Goal: Information Seeking & Learning: Learn about a topic

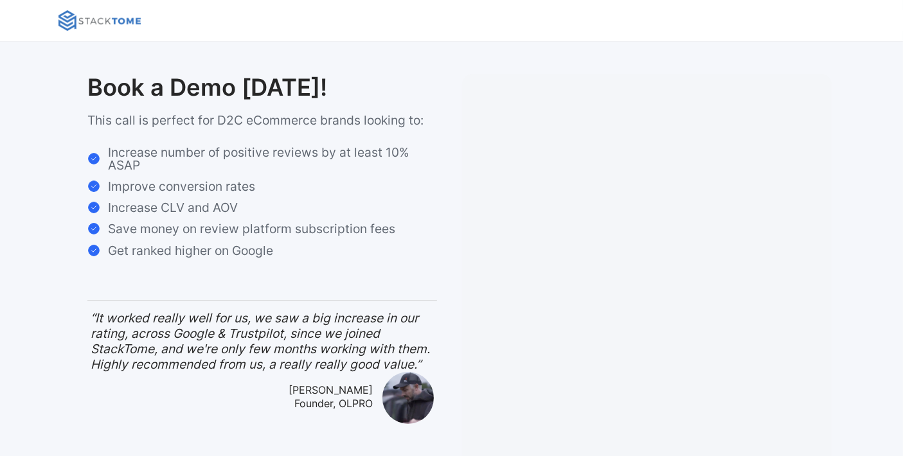
click at [78, 17] on img at bounding box center [99, 20] width 82 height 21
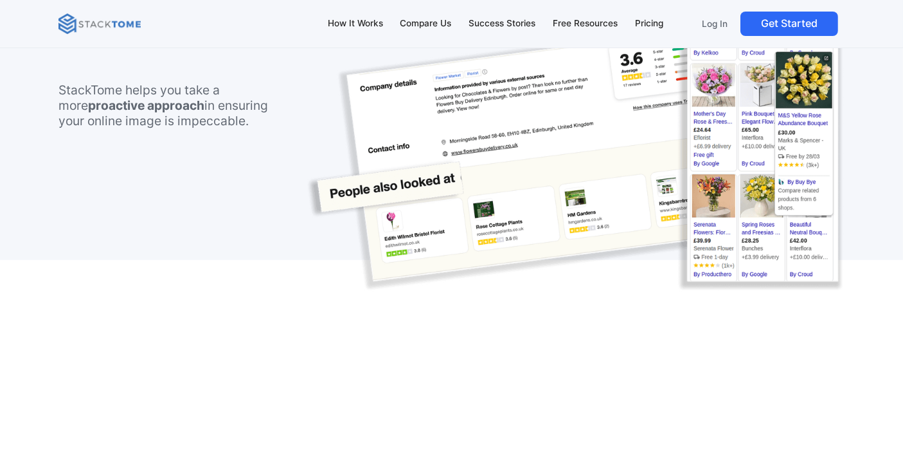
scroll to position [1065, 0]
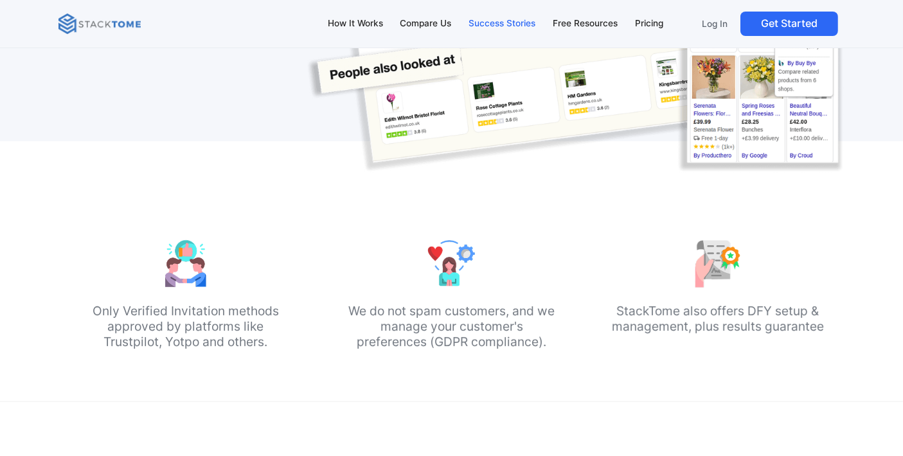
click at [510, 12] on link "Success Stories" at bounding box center [502, 23] width 79 height 27
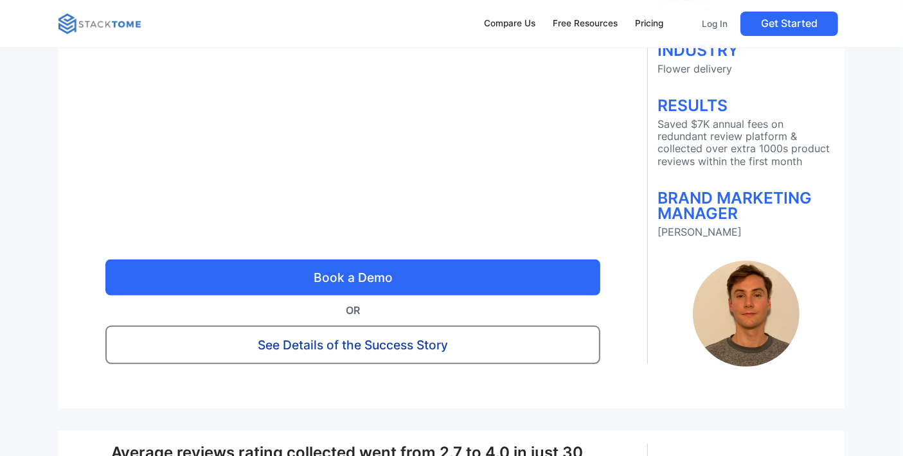
scroll to position [428, 0]
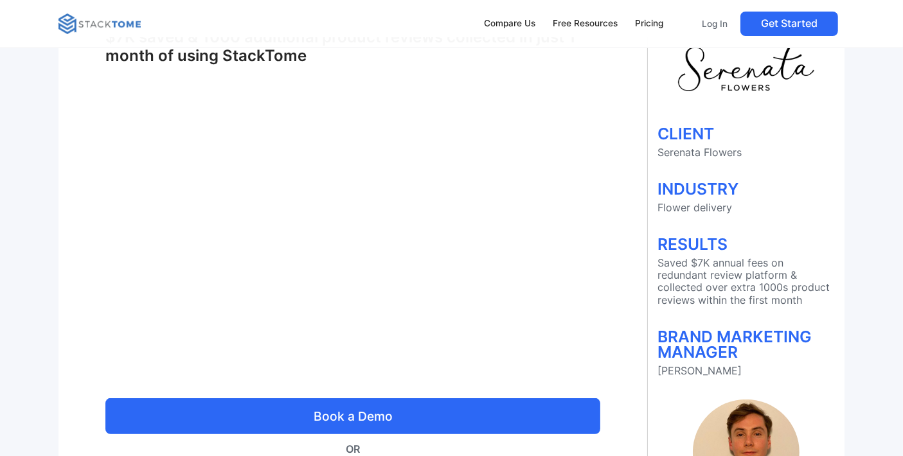
click at [659, 306] on div "CLIENT Serenata Flowers INDUSTRY Flower delivery RESULTS Saved $7K annual fees …" at bounding box center [746, 284] width 197 height 481
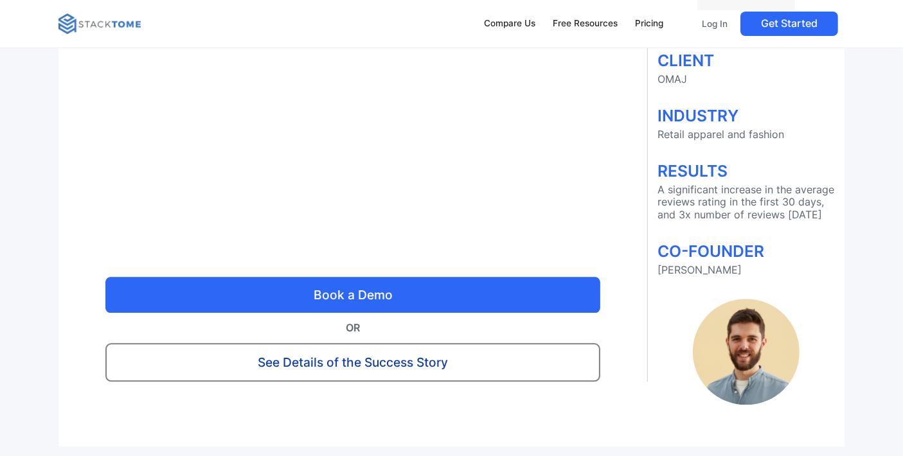
scroll to position [2856, 0]
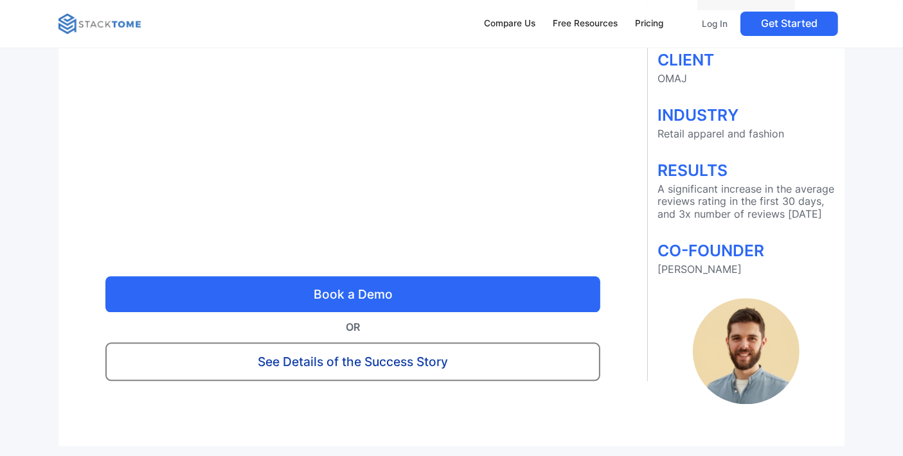
click at [378, 373] on link "See Details of the Success Story" at bounding box center [352, 361] width 495 height 39
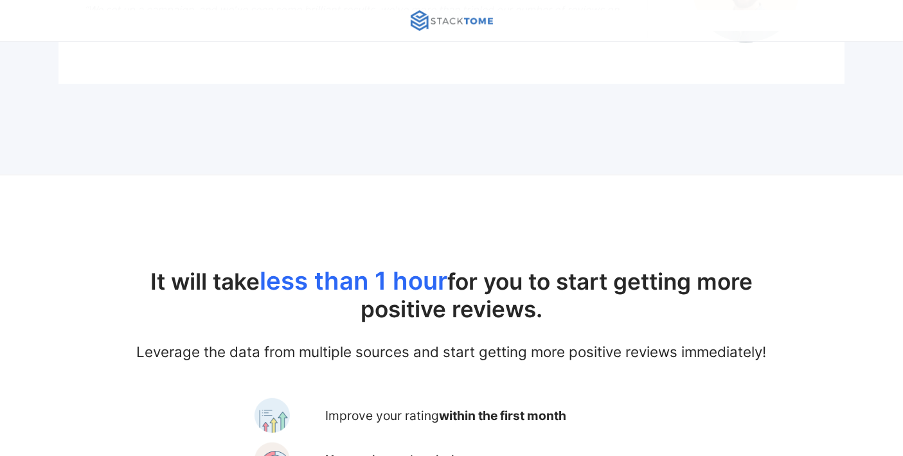
scroll to position [571, 0]
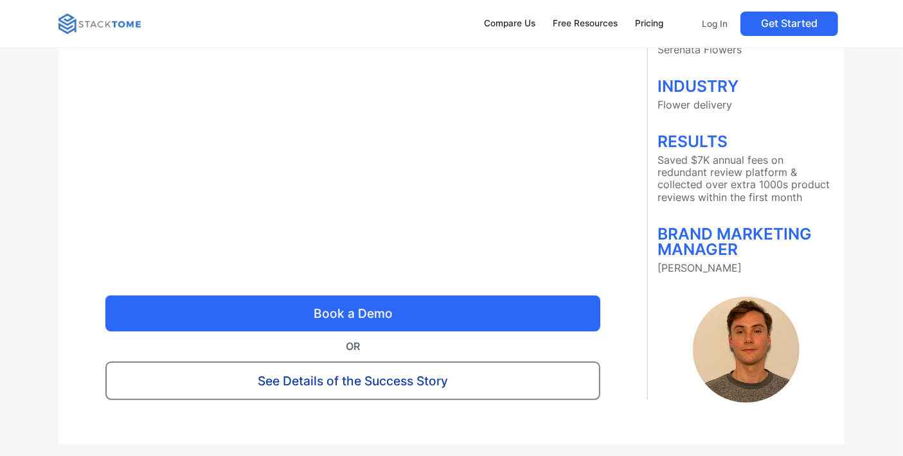
scroll to position [428, 0]
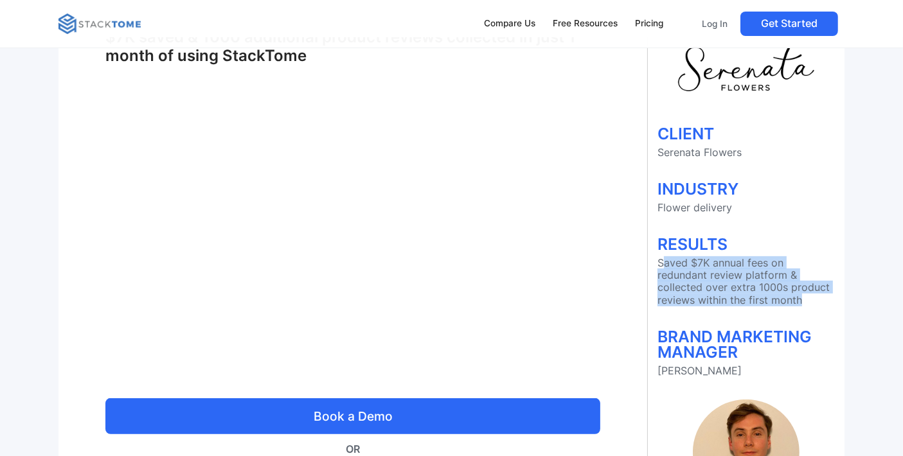
drag, startPoint x: 662, startPoint y: 264, endPoint x: 831, endPoint y: 299, distance: 173.2
click at [831, 299] on p "Saved $7K annual fees on redundant review platform & collected over extra 1000s…" at bounding box center [745, 281] width 177 height 49
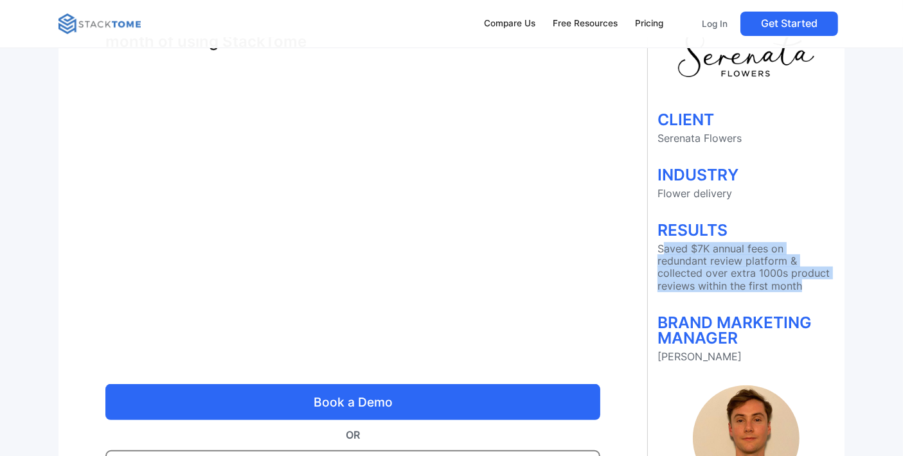
scroll to position [357, 0]
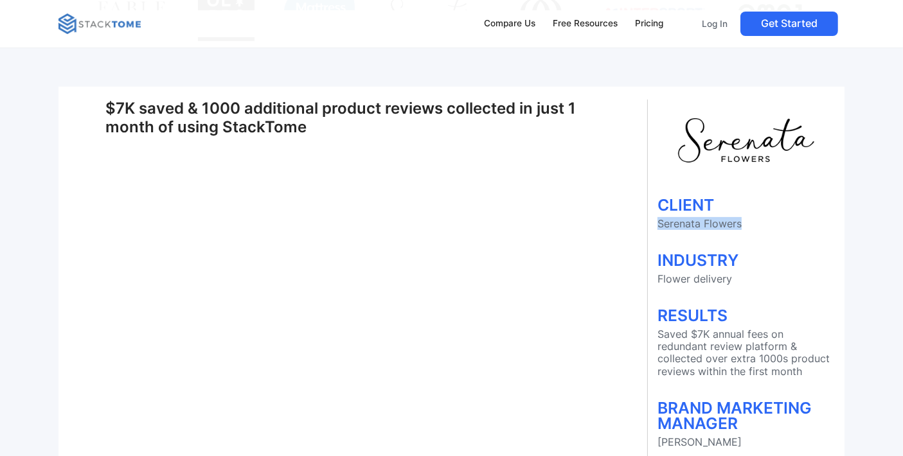
drag, startPoint x: 744, startPoint y: 228, endPoint x: 659, endPoint y: 218, distance: 86.0
click at [659, 218] on p "Serenata Flowers" at bounding box center [745, 224] width 177 height 12
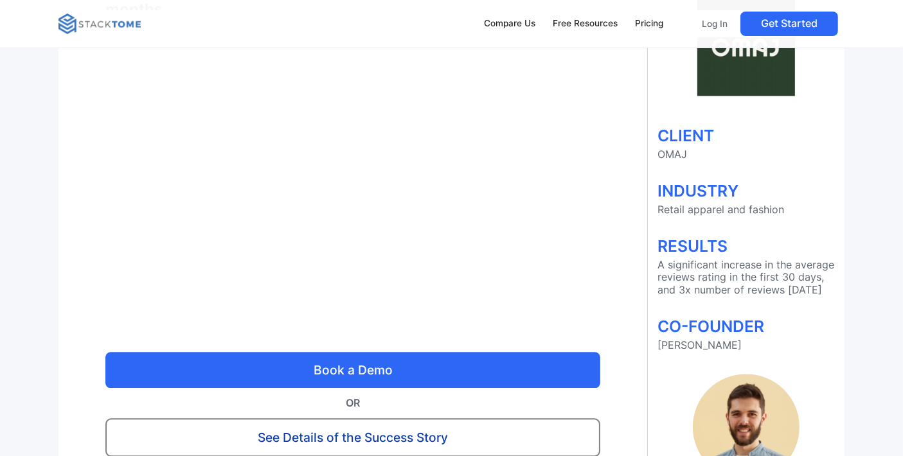
scroll to position [2784, 0]
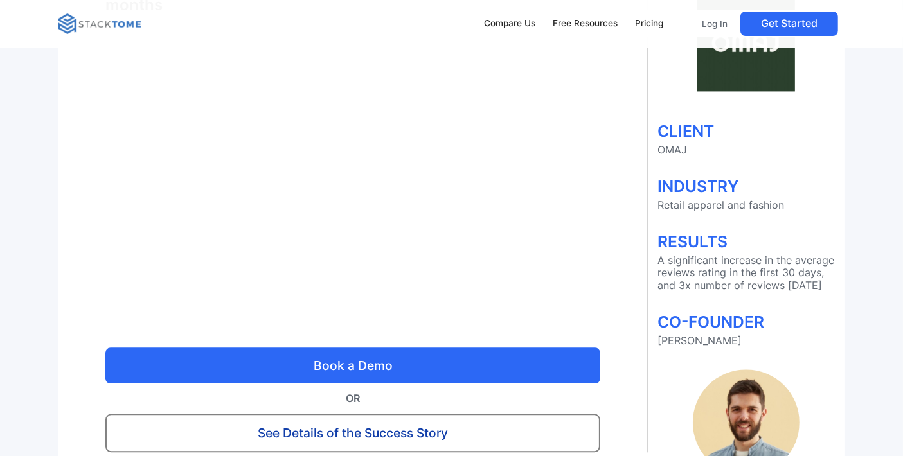
drag, startPoint x: 659, startPoint y: 260, endPoint x: 720, endPoint y: 293, distance: 69.6
click at [720, 292] on p "A significant increase in the average reviews rating in the first 30 days, and …" at bounding box center [745, 272] width 177 height 37
drag, startPoint x: 783, startPoint y: 204, endPoint x: 661, endPoint y: 204, distance: 121.4
click at [661, 204] on p "Retail apparel and fashion" at bounding box center [745, 205] width 177 height 12
drag, startPoint x: 659, startPoint y: 143, endPoint x: 687, endPoint y: 147, distance: 28.5
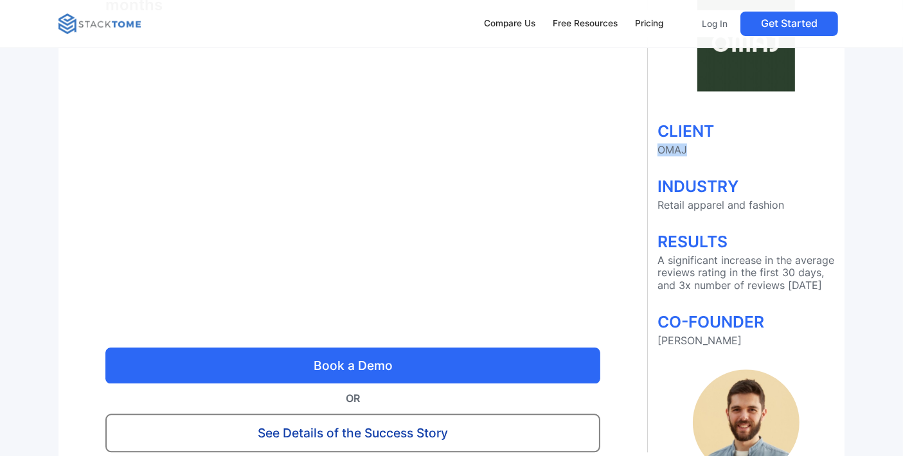
click at [688, 147] on p "OMAJ" at bounding box center [745, 150] width 177 height 12
copy p "OMAJ"
drag, startPoint x: 658, startPoint y: 205, endPoint x: 722, endPoint y: 204, distance: 64.3
click at [722, 204] on p "Retail apparel and fashion" at bounding box center [745, 205] width 177 height 12
copy p "Retail apparel"
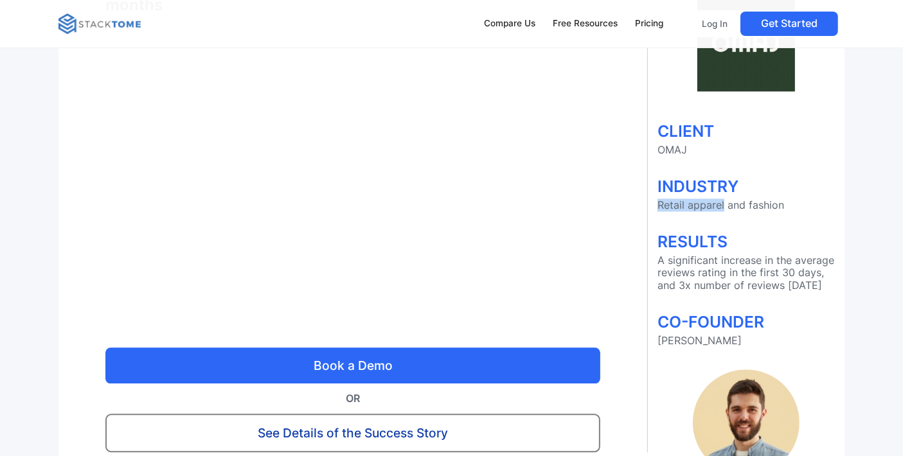
drag, startPoint x: 679, startPoint y: 284, endPoint x: 728, endPoint y: 294, distance: 49.8
click at [728, 292] on p "A significant increase in the average reviews rating in the first 30 days, and …" at bounding box center [745, 272] width 177 height 37
click at [730, 289] on p "A significant increase in the average reviews rating in the first 30 days, and …" at bounding box center [745, 272] width 177 height 37
drag, startPoint x: 678, startPoint y: 285, endPoint x: 705, endPoint y: 294, distance: 28.4
click at [705, 292] on p "A significant increase in the average reviews rating in the first 30 days, and …" at bounding box center [745, 272] width 177 height 37
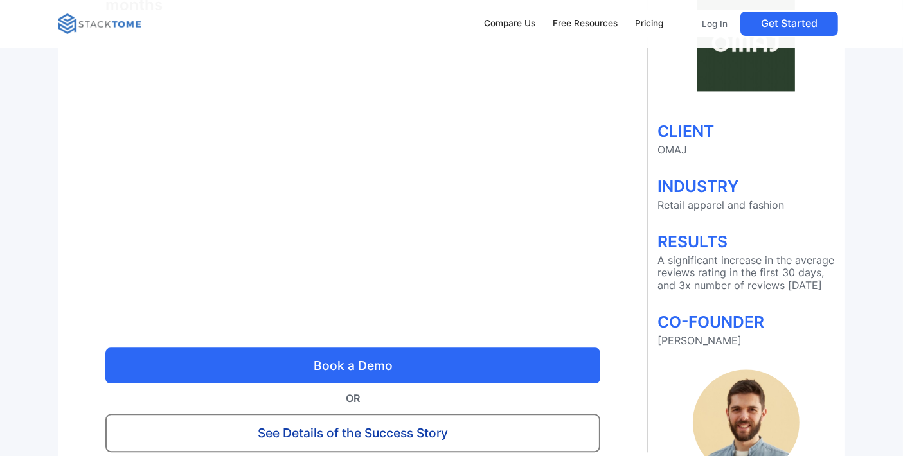
drag, startPoint x: 701, startPoint y: 281, endPoint x: 795, endPoint y: 271, distance: 94.4
click at [795, 271] on p "A significant increase in the average reviews rating in the first 30 days, and …" at bounding box center [745, 272] width 177 height 37
drag, startPoint x: 776, startPoint y: 260, endPoint x: 769, endPoint y: 294, distance: 34.9
click at [769, 292] on p "A significant increase in the average reviews rating in the first 30 days, and …" at bounding box center [745, 272] width 177 height 37
copy p "the average reviews rating in the first 30 days, and 3x number of reviews in 6 …"
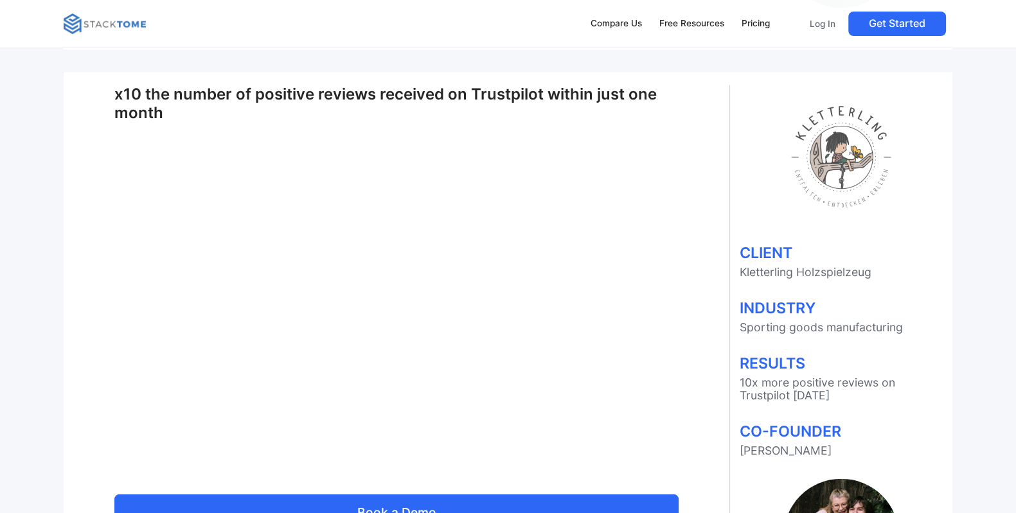
scroll to position [3364, 0]
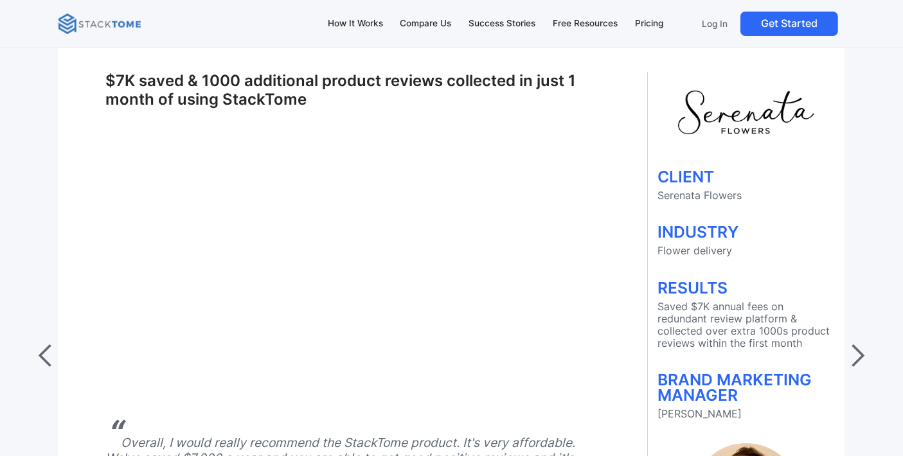
scroll to position [4997, 0]
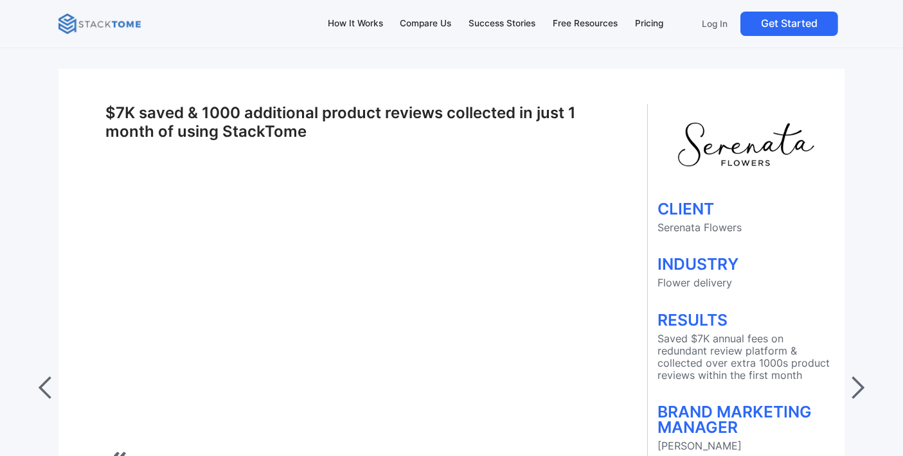
drag, startPoint x: 694, startPoint y: 326, endPoint x: 705, endPoint y: 326, distance: 10.9
click at [703, 333] on p "Saved $7K annual fees on redundant review platform & collected over extra 1000s…" at bounding box center [745, 357] width 177 height 49
click at [734, 356] on p "Saved $7K annual fees on redundant review platform & collected over extra 1000s…" at bounding box center [745, 357] width 177 height 49
drag, startPoint x: 800, startPoint y: 365, endPoint x: 658, endPoint y: 353, distance: 142.5
click at [658, 353] on p "Saved $7K annual fees on redundant review platform & collected over extra 1000s…" at bounding box center [745, 357] width 177 height 49
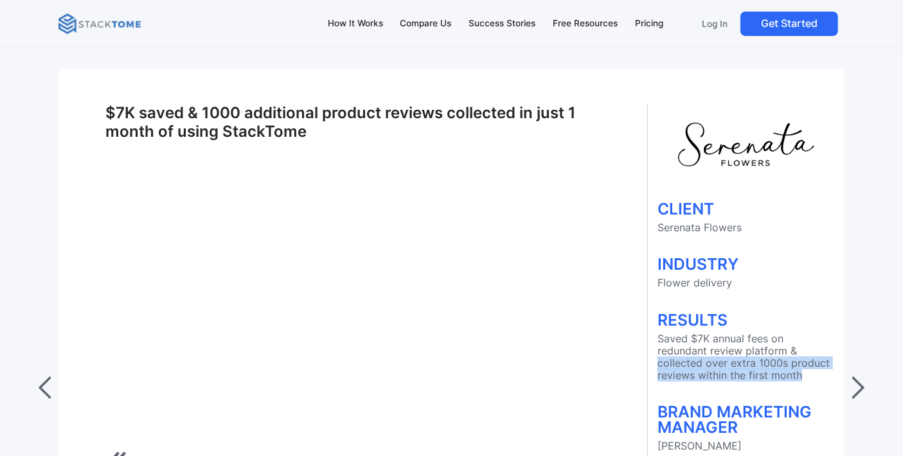
copy p "collected over extra 1000s product reviews within the first month"
click at [864, 380] on div "next slide" at bounding box center [857, 388] width 26 height 26
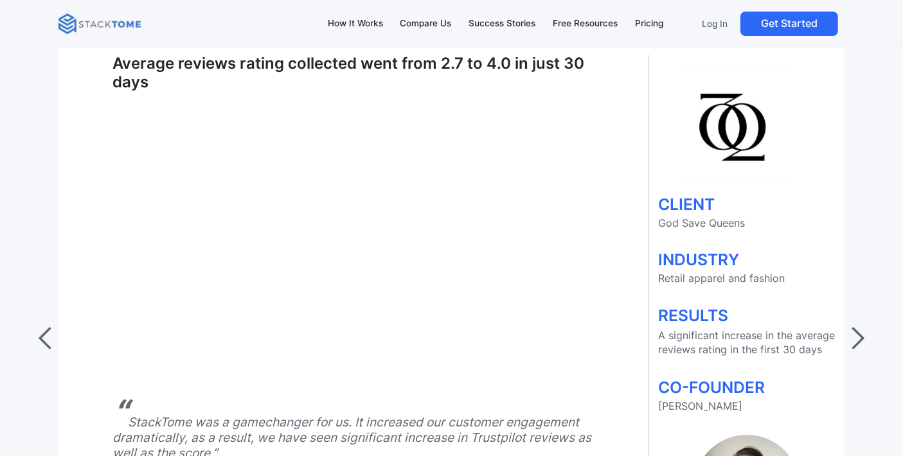
scroll to position [5069, 0]
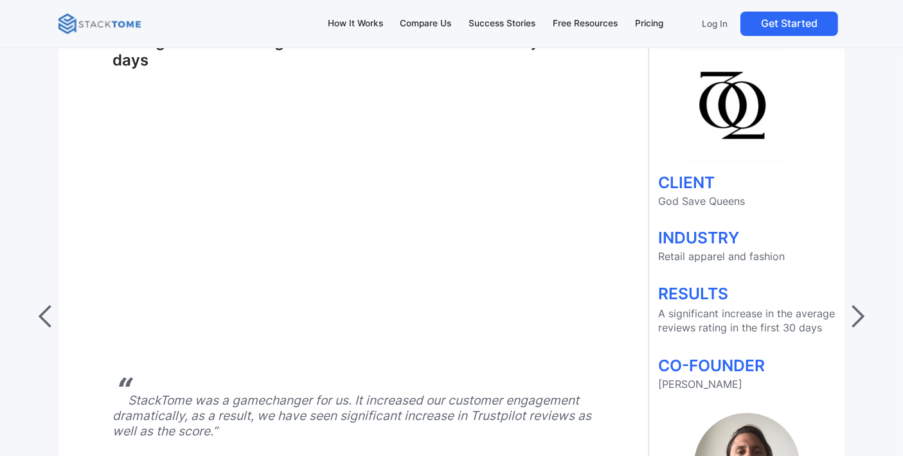
click at [855, 304] on div "next slide" at bounding box center [857, 317] width 26 height 26
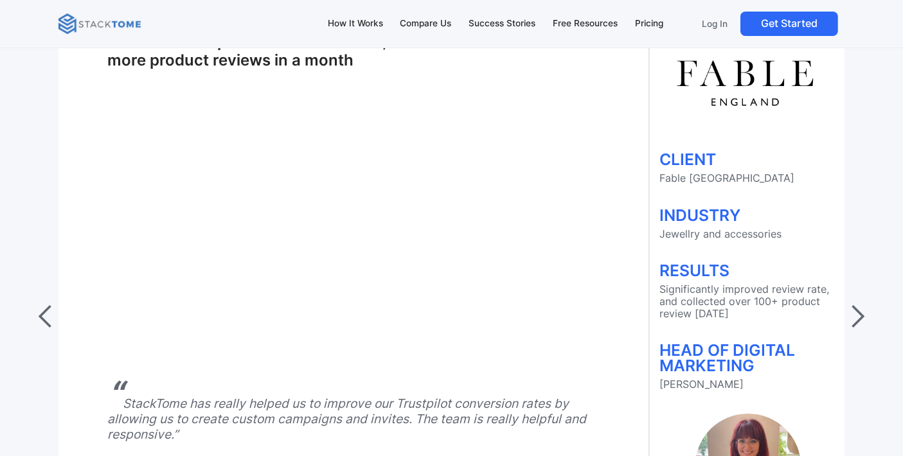
drag, startPoint x: 770, startPoint y: 307, endPoint x: 680, endPoint y: 294, distance: 91.6
click at [680, 294] on p "Significantly improved review rate, and collected over 100+ product review [DAT…" at bounding box center [747, 301] width 177 height 37
copy p "collected over 100+ product review in one month"
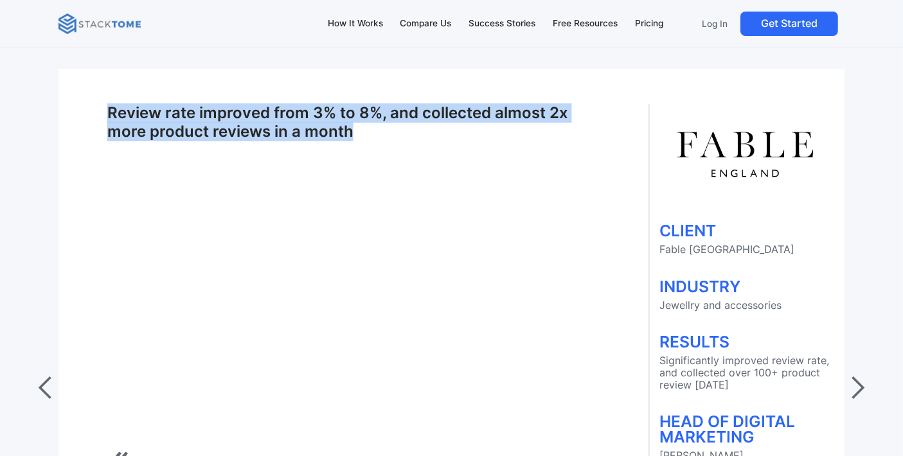
drag, startPoint x: 382, startPoint y: 114, endPoint x: 101, endPoint y: 107, distance: 281.5
click at [101, 107] on div "Review rate improved from 3% to 8%, and collected almost 2x more product review…" at bounding box center [354, 381] width 589 height 555
copy h1 "Review rate improved from 3% to 8%, and collected almost 2x more product review…"
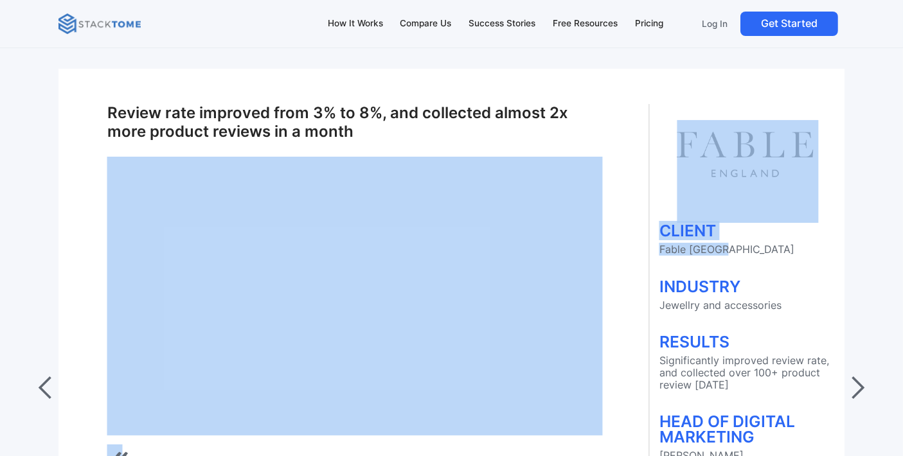
drag, startPoint x: 646, startPoint y: 249, endPoint x: 722, endPoint y: 245, distance: 75.9
click at [722, 245] on div "Review rate improved from 3% to 8%, and collected almost 2x more product review…" at bounding box center [453, 375] width 786 height 568
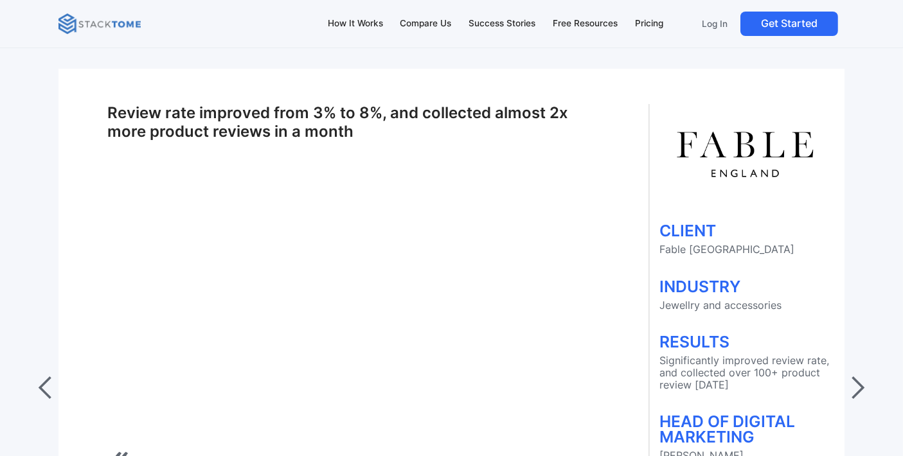
click at [734, 244] on p "Fable [GEOGRAPHIC_DATA]" at bounding box center [747, 250] width 177 height 12
drag, startPoint x: 733, startPoint y: 241, endPoint x: 659, endPoint y: 240, distance: 73.9
click at [659, 244] on p "Fable [GEOGRAPHIC_DATA]" at bounding box center [747, 250] width 177 height 12
copy p "Fable [GEOGRAPHIC_DATA]"
drag, startPoint x: 659, startPoint y: 296, endPoint x: 802, endPoint y: 300, distance: 143.4
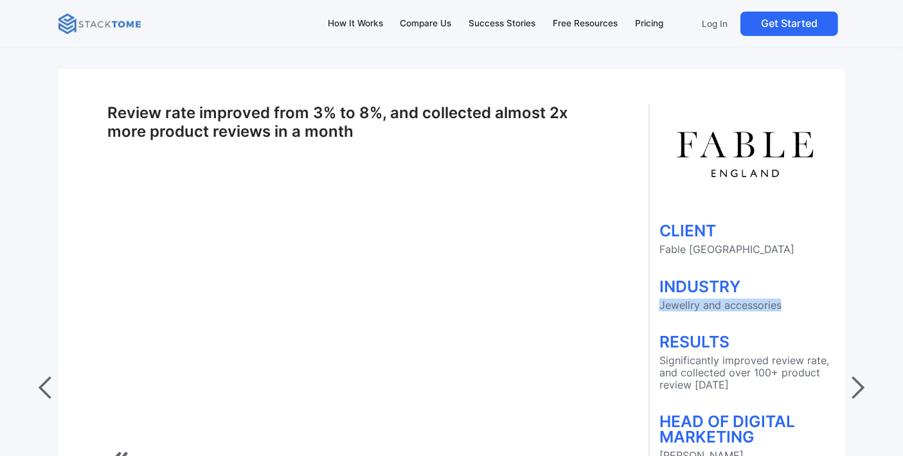
click at [802, 300] on p "Jewellry and accessories" at bounding box center [747, 305] width 177 height 12
copy p "Jewellry and accessories"
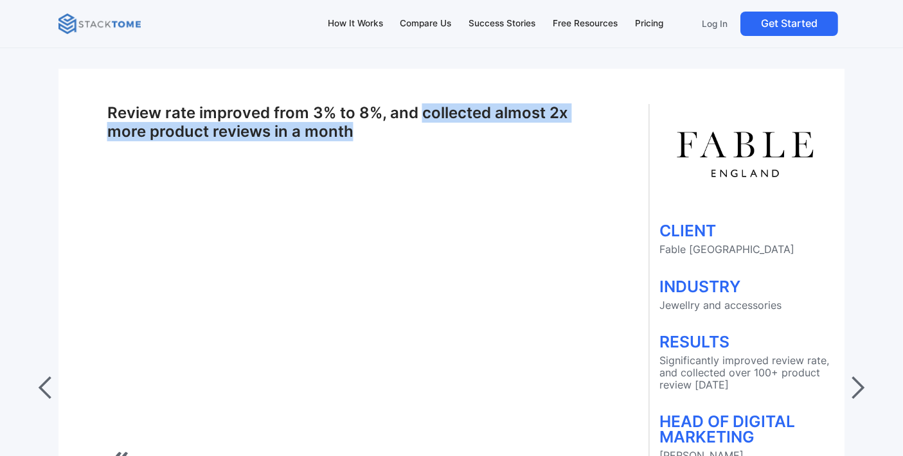
drag, startPoint x: 419, startPoint y: 101, endPoint x: 429, endPoint y: 118, distance: 19.8
click at [429, 118] on h1 "Review rate improved from 3% to 8%, and collected almost 2x more product review…" at bounding box center [354, 122] width 495 height 37
copy h1 "collected almost 2x more product reviews in a month"
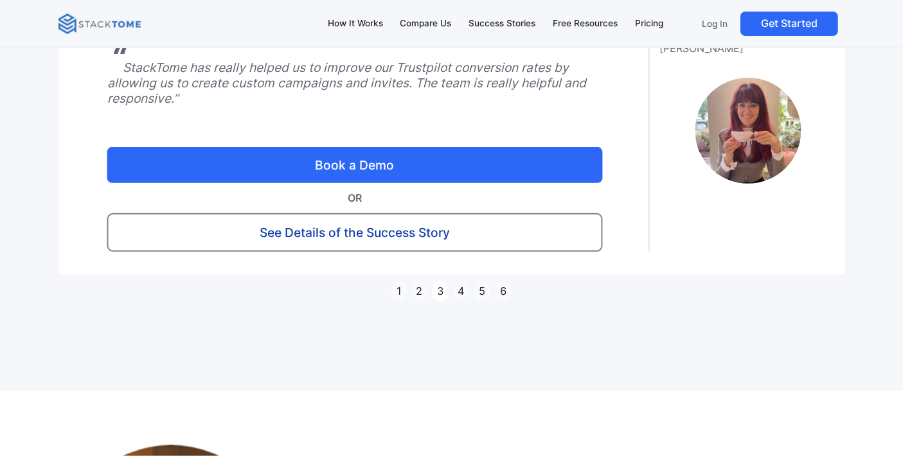
scroll to position [5212, 0]
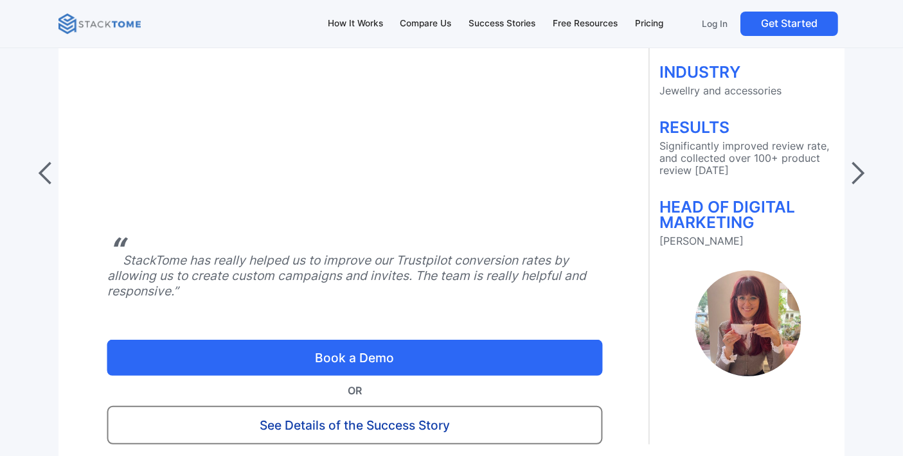
click at [853, 161] on div "next slide" at bounding box center [857, 174] width 26 height 26
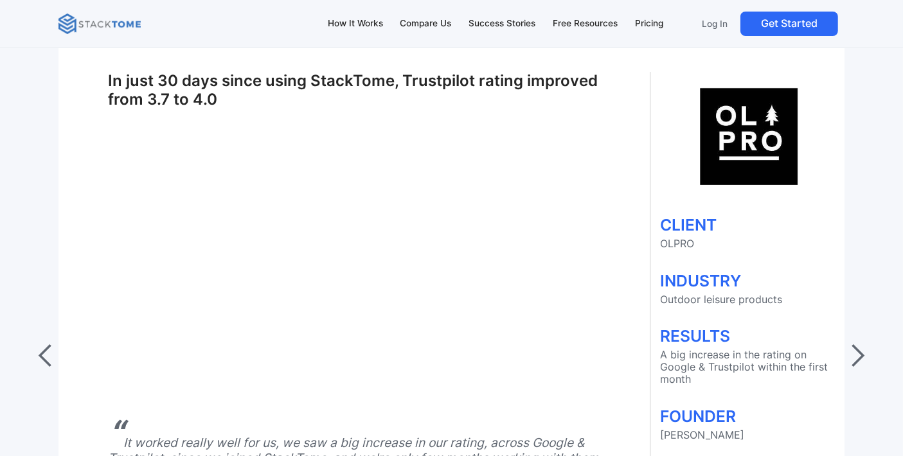
scroll to position [4997, 0]
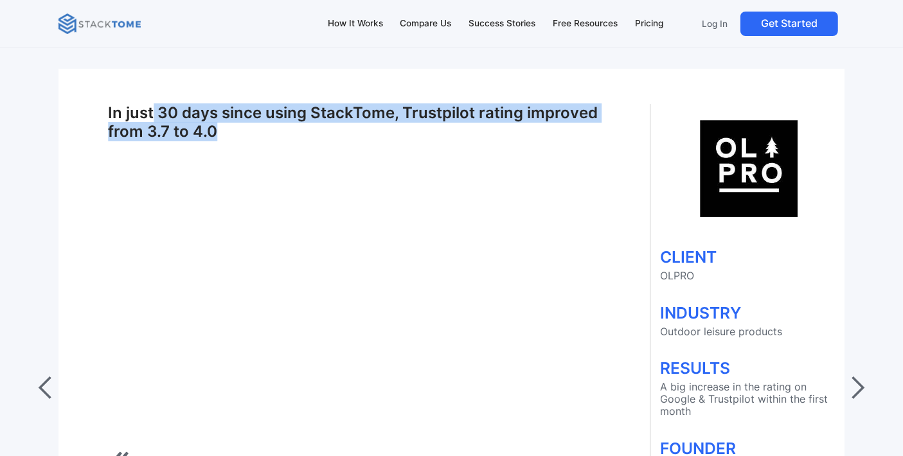
drag, startPoint x: 316, startPoint y: 122, endPoint x: 187, endPoint y: 102, distance: 130.1
click at [170, 104] on h1 "In just 30 days since using StackTome, Trustpilot rating improved from 3.7 to 4…" at bounding box center [355, 122] width 495 height 37
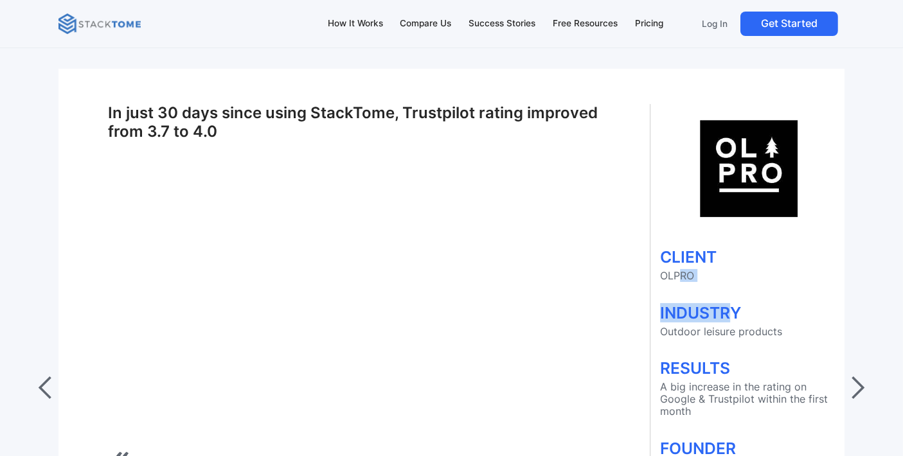
drag, startPoint x: 716, startPoint y: 271, endPoint x: 675, endPoint y: 263, distance: 41.8
click at [675, 263] on div "CLIENT OLPRO INDUSTRY Outdoor leisure products RESULTS A big increase in the ra…" at bounding box center [748, 370] width 197 height 501
click at [675, 270] on p "OLPRO" at bounding box center [748, 276] width 177 height 12
drag, startPoint x: 689, startPoint y: 263, endPoint x: 655, endPoint y: 267, distance: 34.2
click at [655, 265] on div "CLIENT OLPRO INDUSTRY Outdoor leisure products RESULTS A big increase in the ra…" at bounding box center [748, 370] width 197 height 501
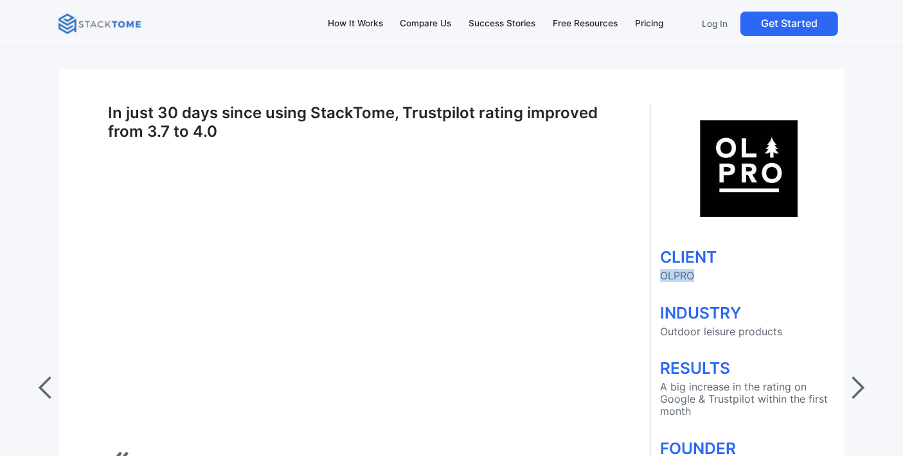
click at [865, 384] on div "next slide" at bounding box center [857, 388] width 26 height 26
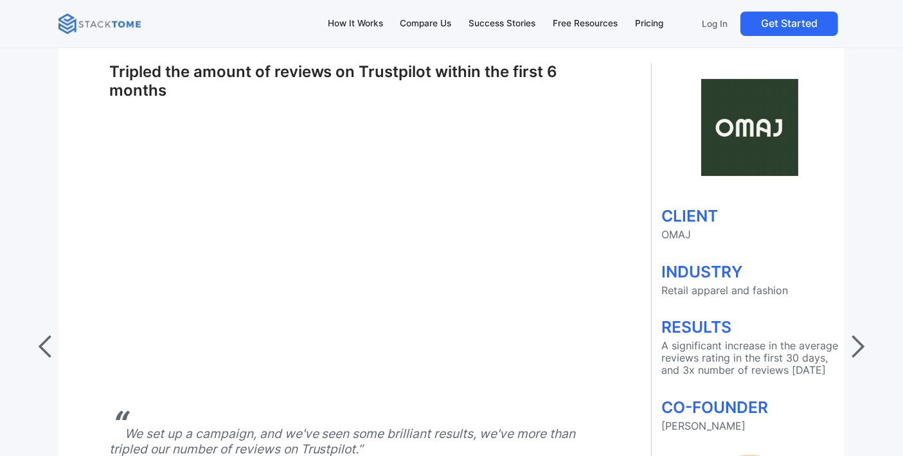
scroll to position [5069, 0]
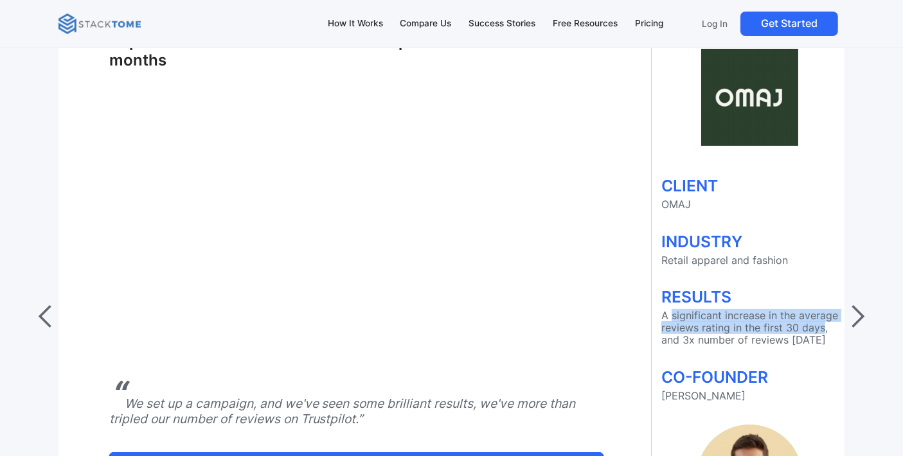
drag, startPoint x: 668, startPoint y: 305, endPoint x: 818, endPoint y: 315, distance: 150.7
click at [818, 315] on p "A significant increase in the average reviews rating in the first 30 days, and …" at bounding box center [749, 328] width 177 height 37
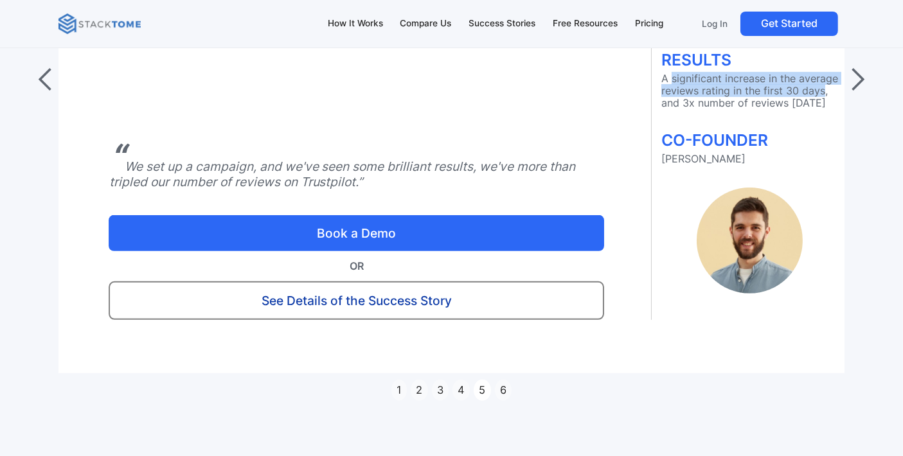
scroll to position [5283, 0]
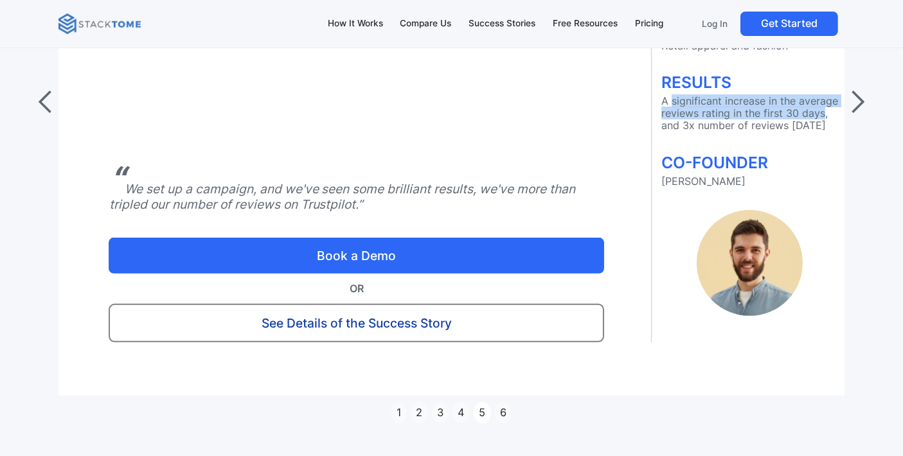
click at [871, 91] on div "next slide" at bounding box center [856, 102] width 51 height 639
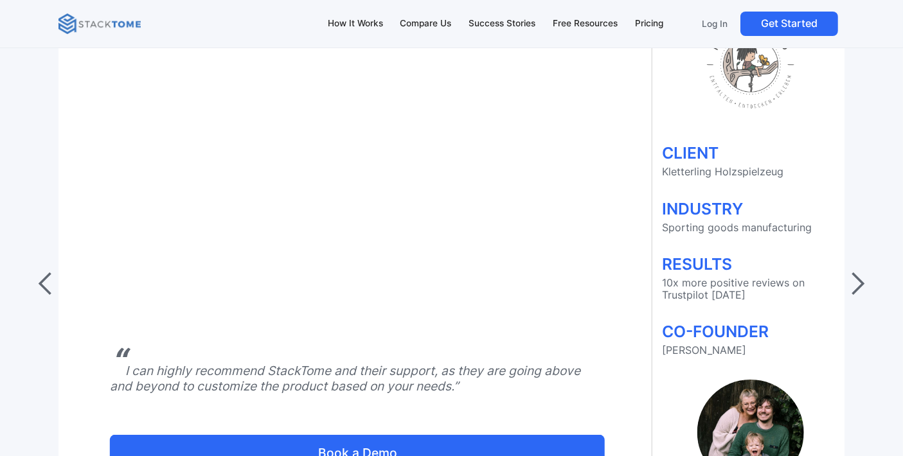
scroll to position [5069, 0]
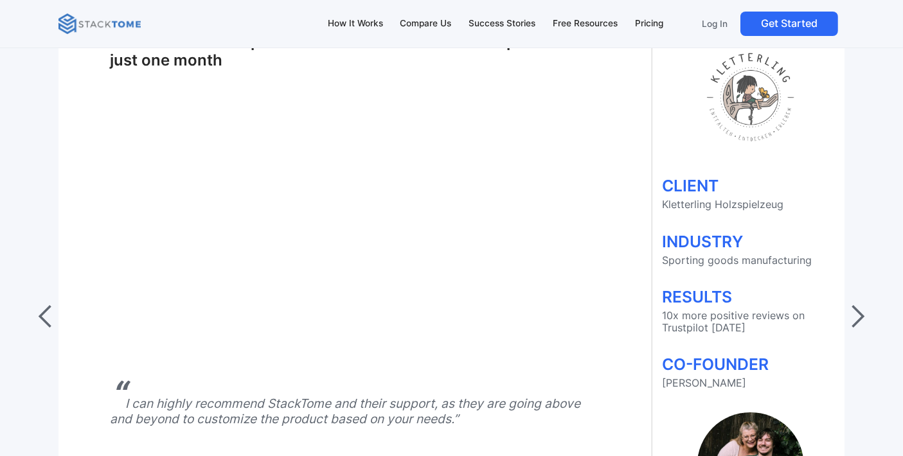
drag, startPoint x: 792, startPoint y: 316, endPoint x: 646, endPoint y: 299, distance: 146.8
click at [646, 299] on div "10x the number of positive reviews received on Trustpilot within just one month…" at bounding box center [456, 296] width 786 height 553
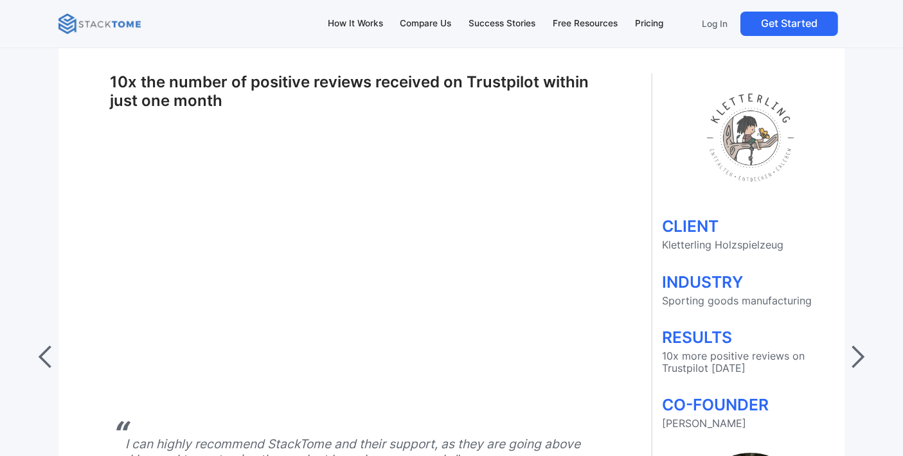
scroll to position [4997, 0]
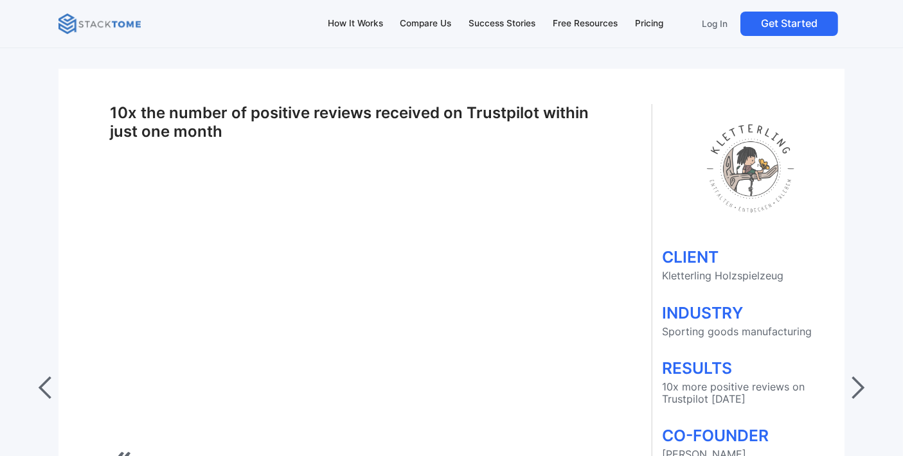
click at [328, 127] on h1 "10x the number of positive reviews received on Trustpilot within just one month" at bounding box center [357, 122] width 495 height 37
drag, startPoint x: 655, startPoint y: 267, endPoint x: 704, endPoint y: 267, distance: 48.2
click at [704, 267] on div "CLIENT Kletterling Holzspielzeug INDUSTRY Sporting goods manufacturing RESULTS …" at bounding box center [750, 364] width 197 height 489
copy p "Kletterling"
drag, startPoint x: 655, startPoint y: 322, endPoint x: 731, endPoint y: 320, distance: 75.2
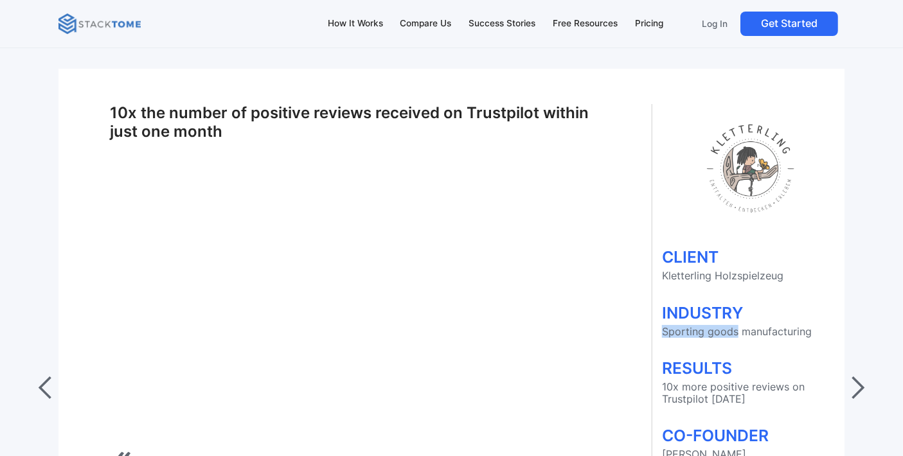
click at [731, 320] on div "CLIENT Kletterling Holzspielzeug INDUSTRY Sporting goods manufacturing RESULTS …" at bounding box center [750, 364] width 197 height 489
copy p "Sporting goods"
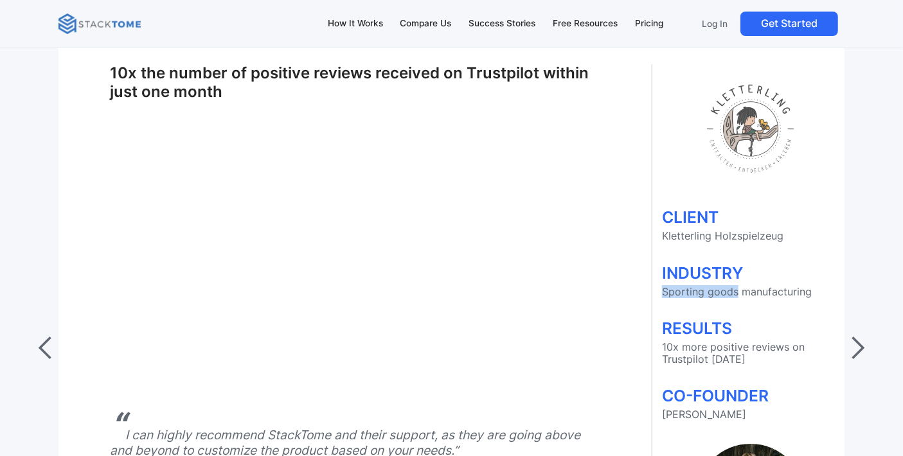
scroll to position [5069, 0]
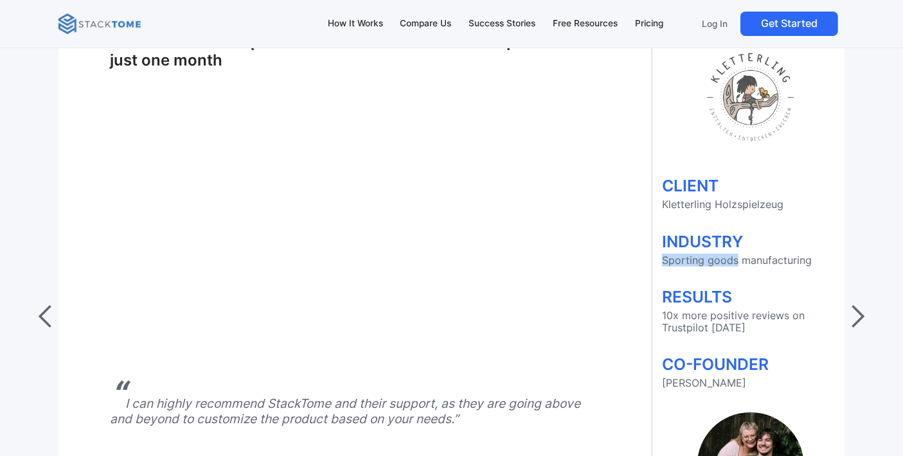
drag, startPoint x: 661, startPoint y: 305, endPoint x: 789, endPoint y: 318, distance: 129.2
click at [789, 318] on p "10x more positive reviews on Trustpilot [DATE]" at bounding box center [750, 322] width 177 height 24
copy p "10x more positive reviews on Trustpilot [DATE]"
